Goal: Task Accomplishment & Management: Manage account settings

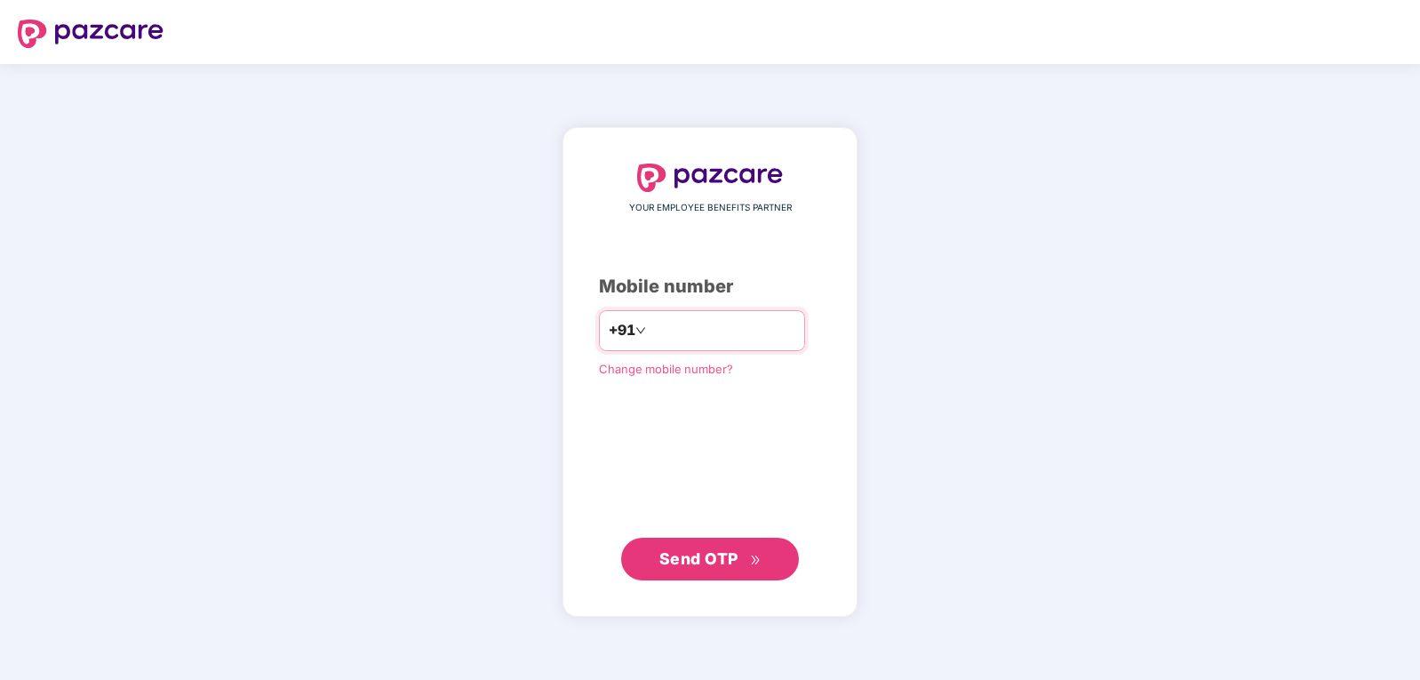
click at [690, 328] on input "number" at bounding box center [722, 330] width 146 height 28
type input "**********"
click at [713, 558] on span "Send OTP" at bounding box center [698, 557] width 79 height 19
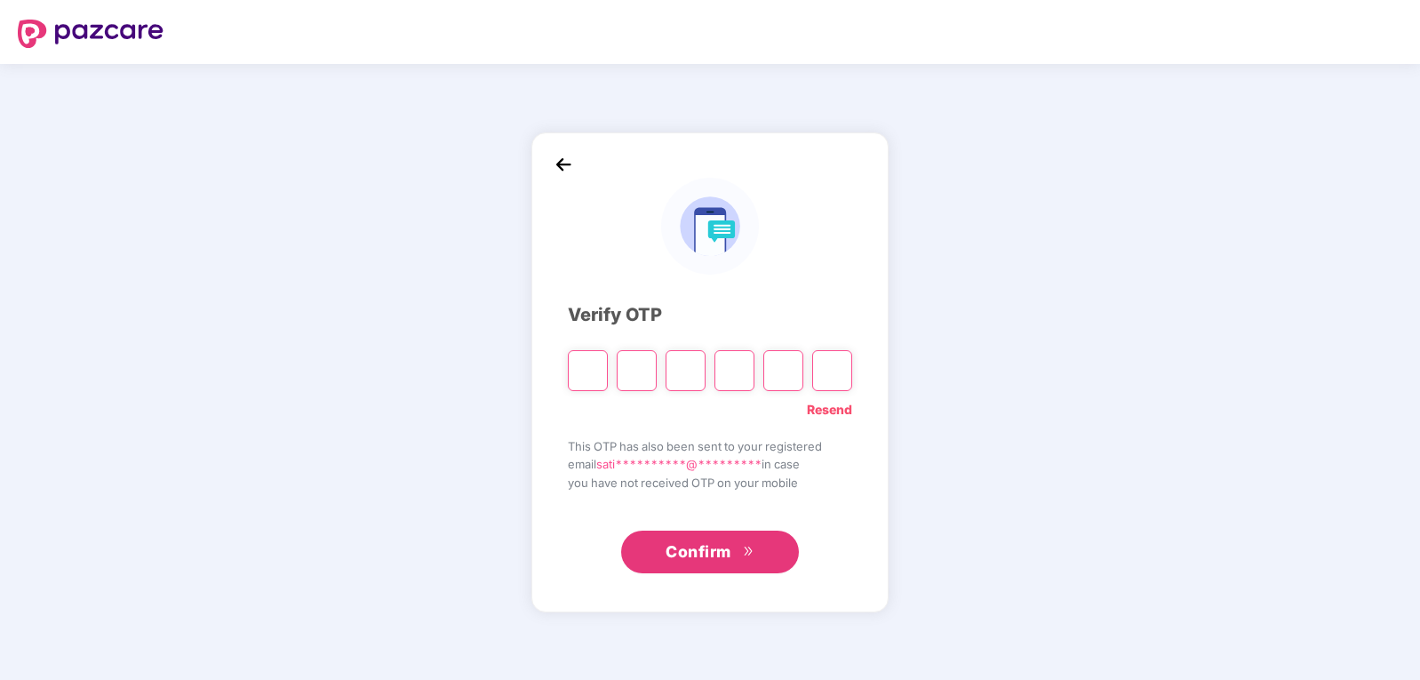
type input "*"
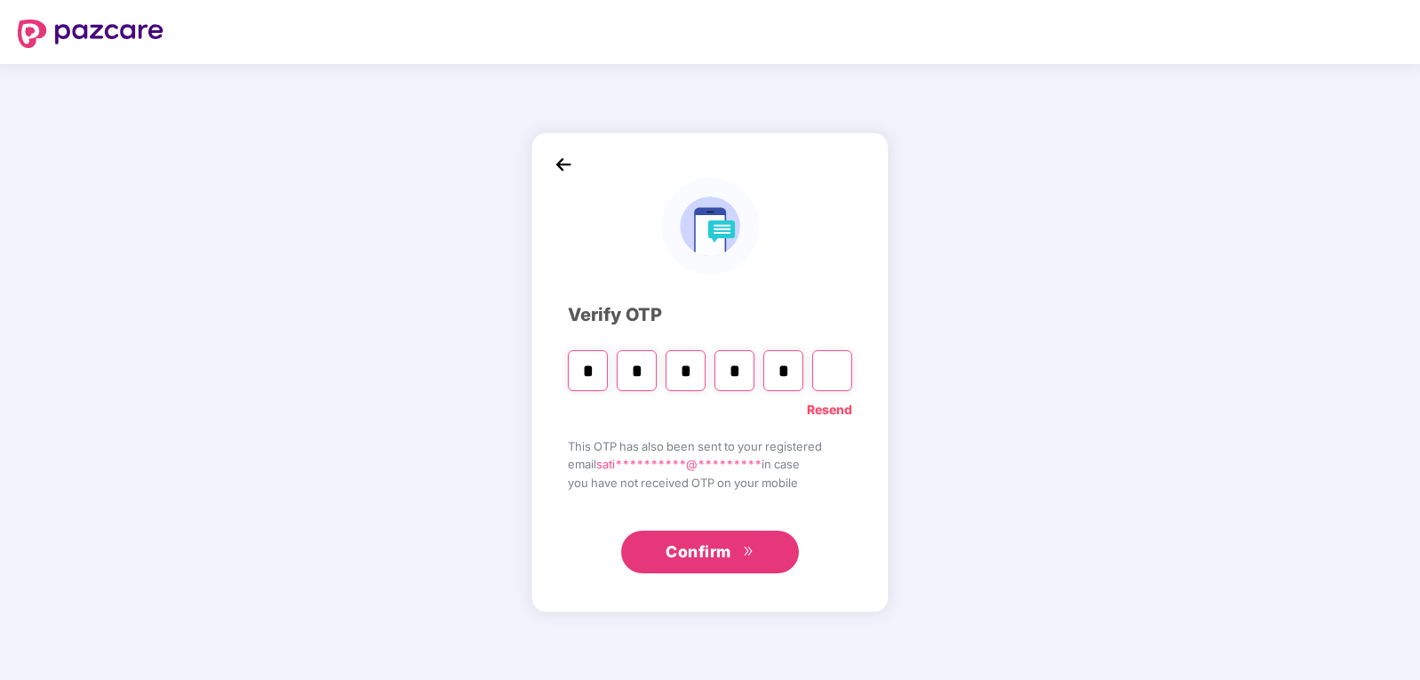
type input "*"
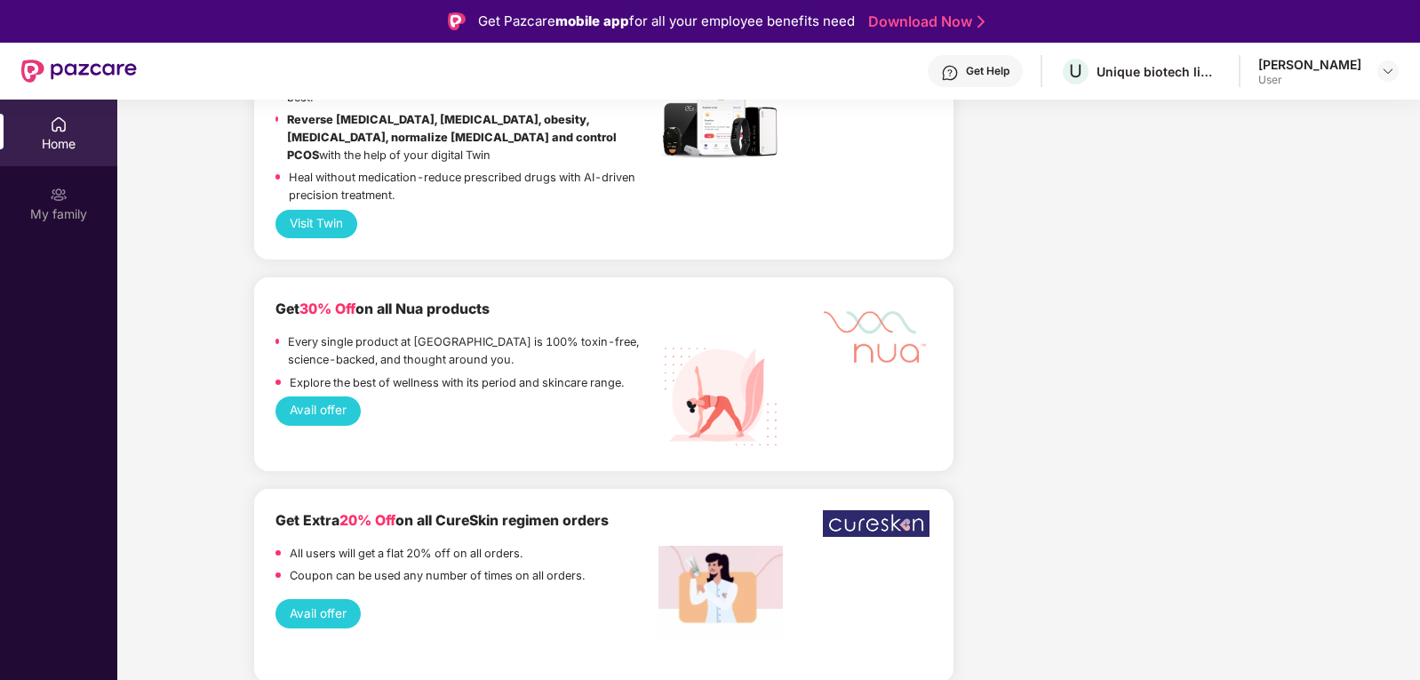
scroll to position [1252, 0]
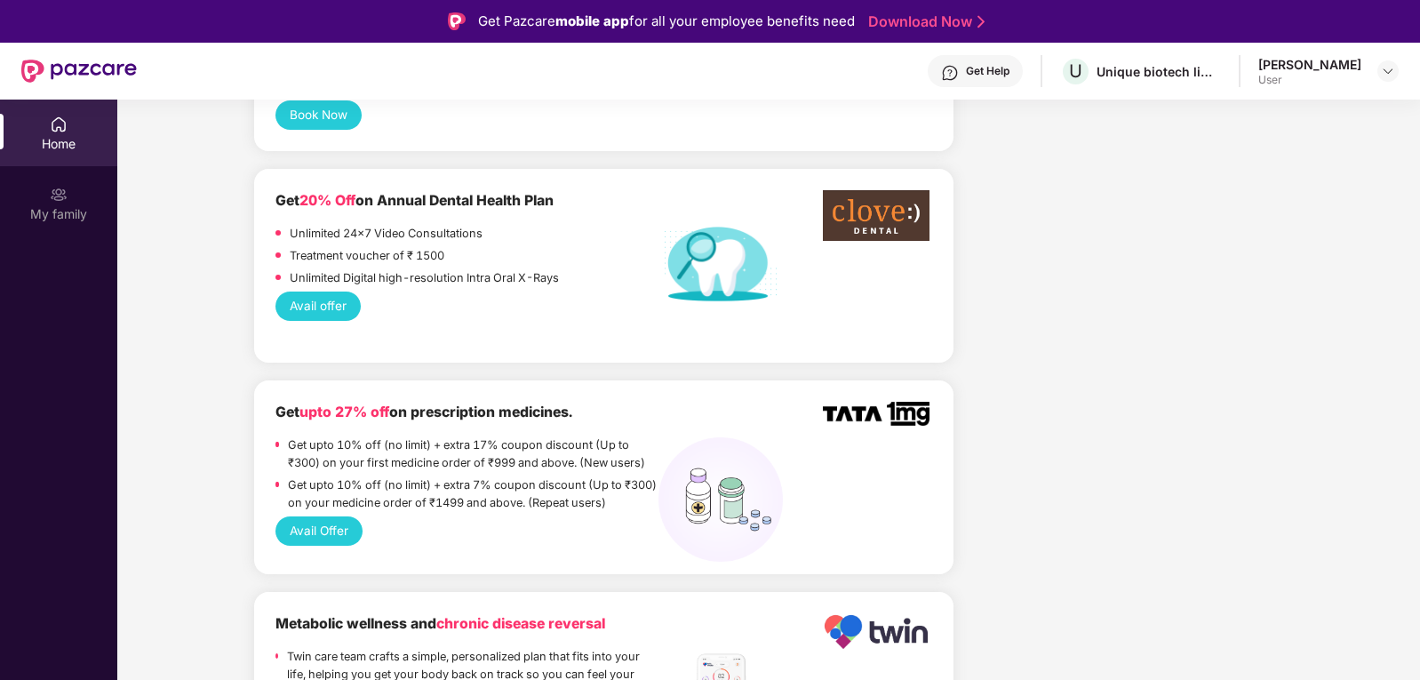
drag, startPoint x: 1410, startPoint y: 200, endPoint x: 1335, endPoint y: 195, distance: 74.8
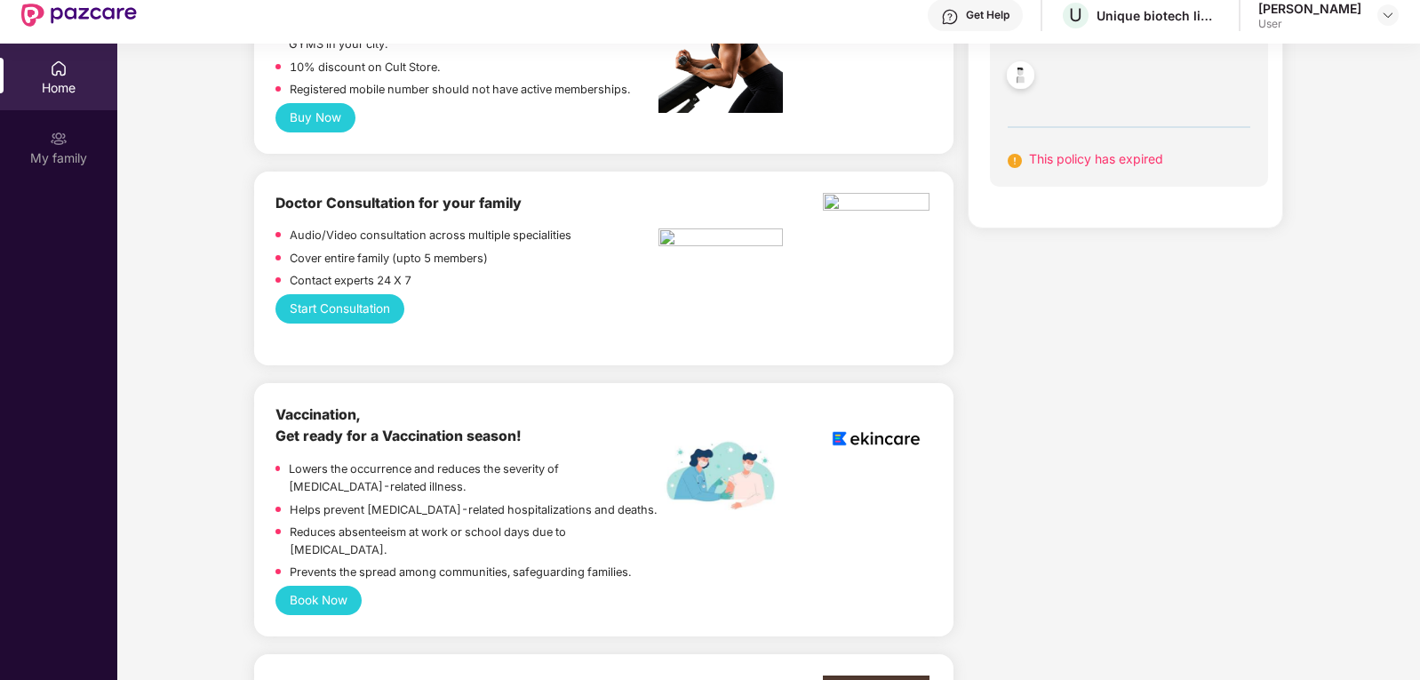
scroll to position [57, 0]
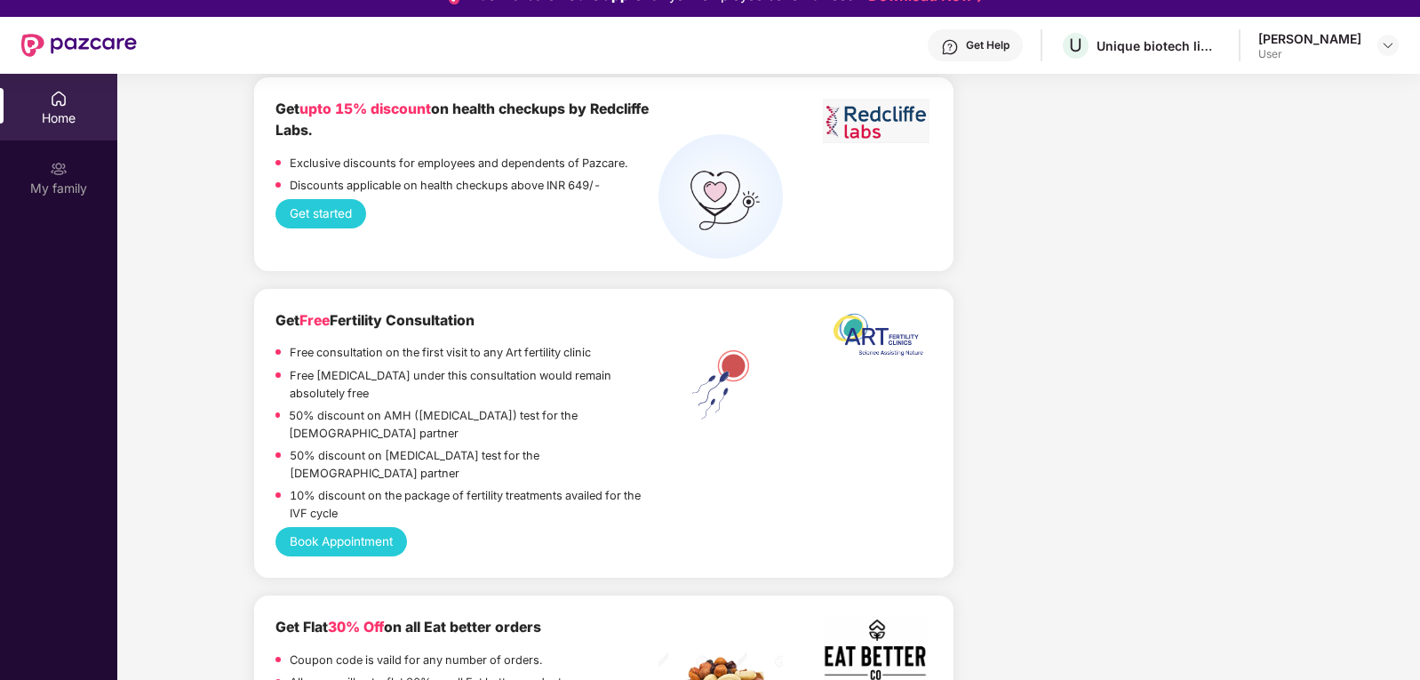
scroll to position [0, 0]
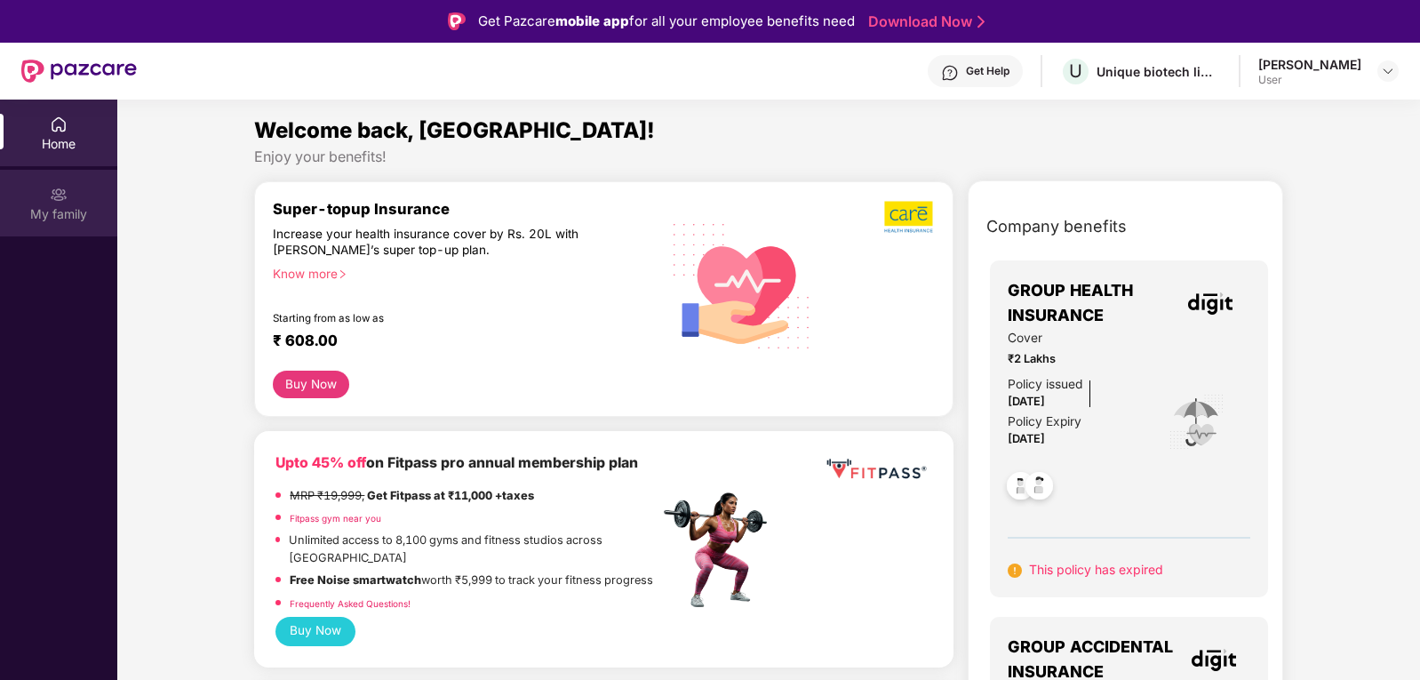
click at [34, 199] on div "My family" at bounding box center [58, 203] width 117 height 67
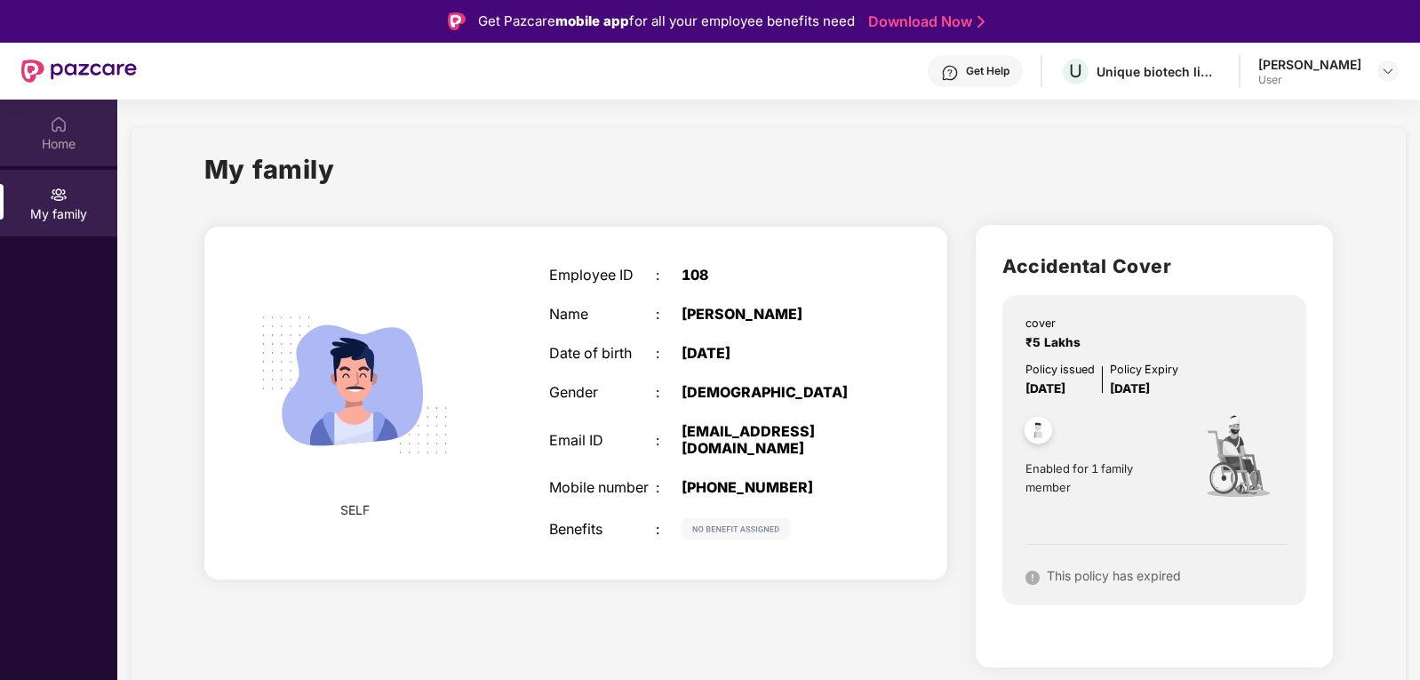
click at [62, 131] on img at bounding box center [59, 124] width 18 height 18
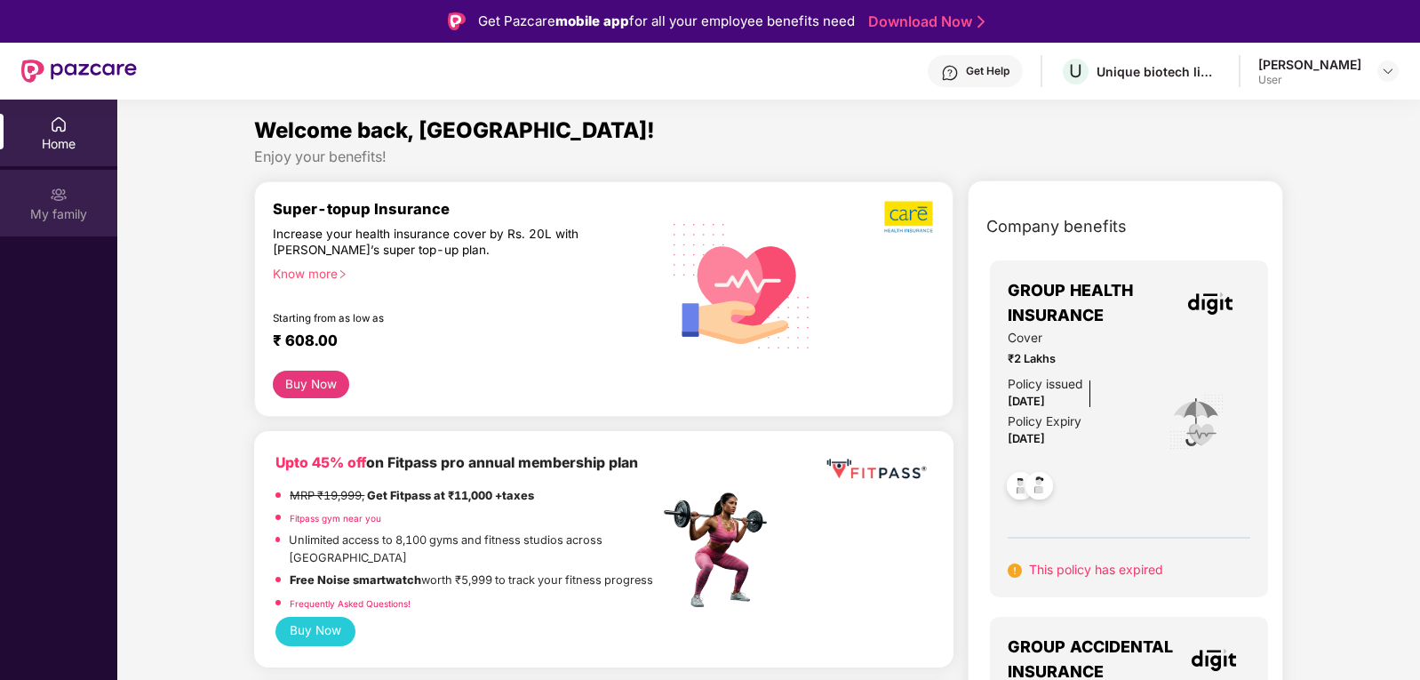
click at [68, 195] on div "My family" at bounding box center [58, 203] width 117 height 67
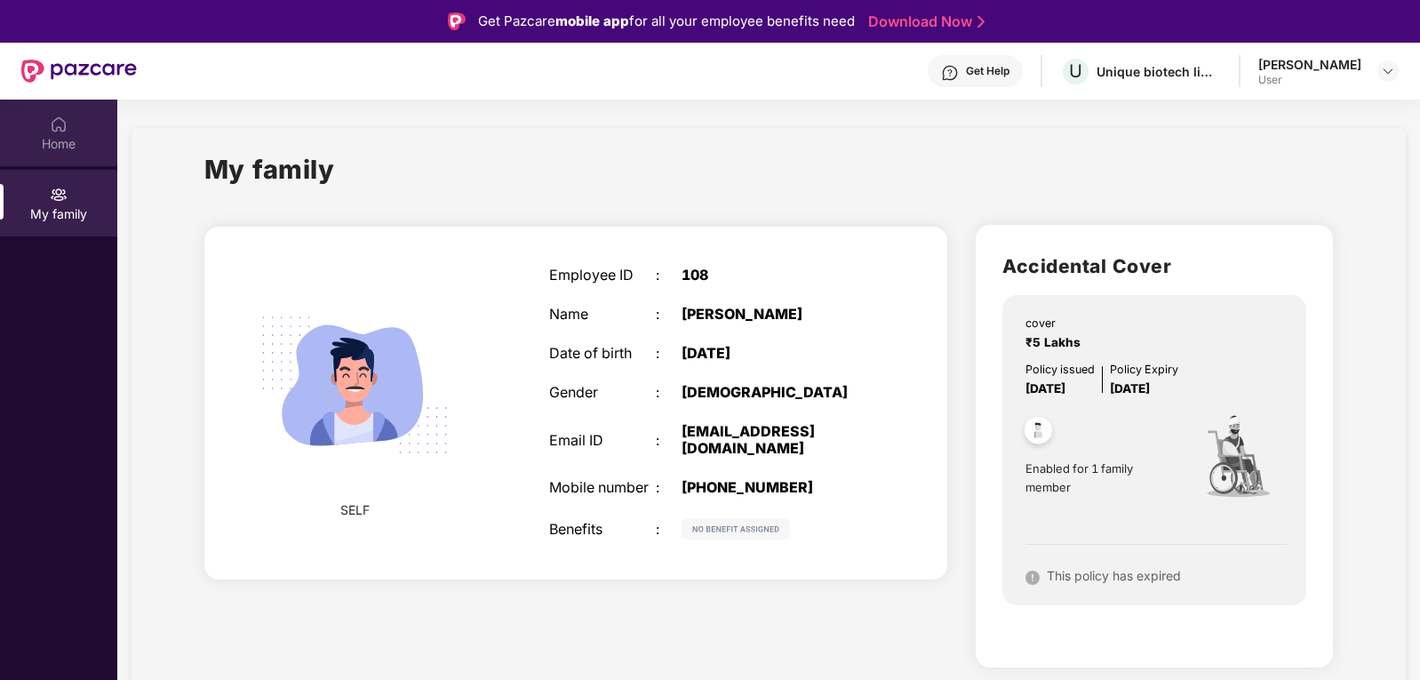
click at [45, 132] on div "Home" at bounding box center [58, 132] width 117 height 67
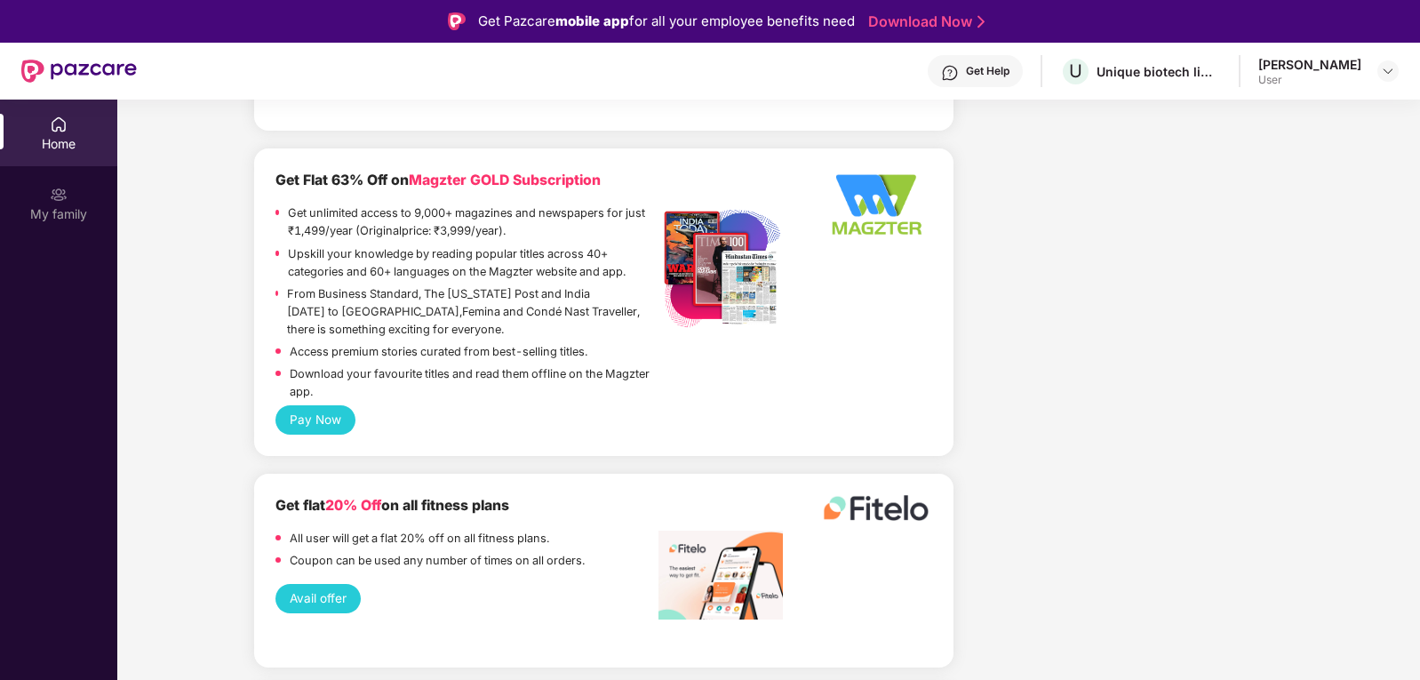
scroll to position [3630, 0]
